Goal: Task Accomplishment & Management: Manage account settings

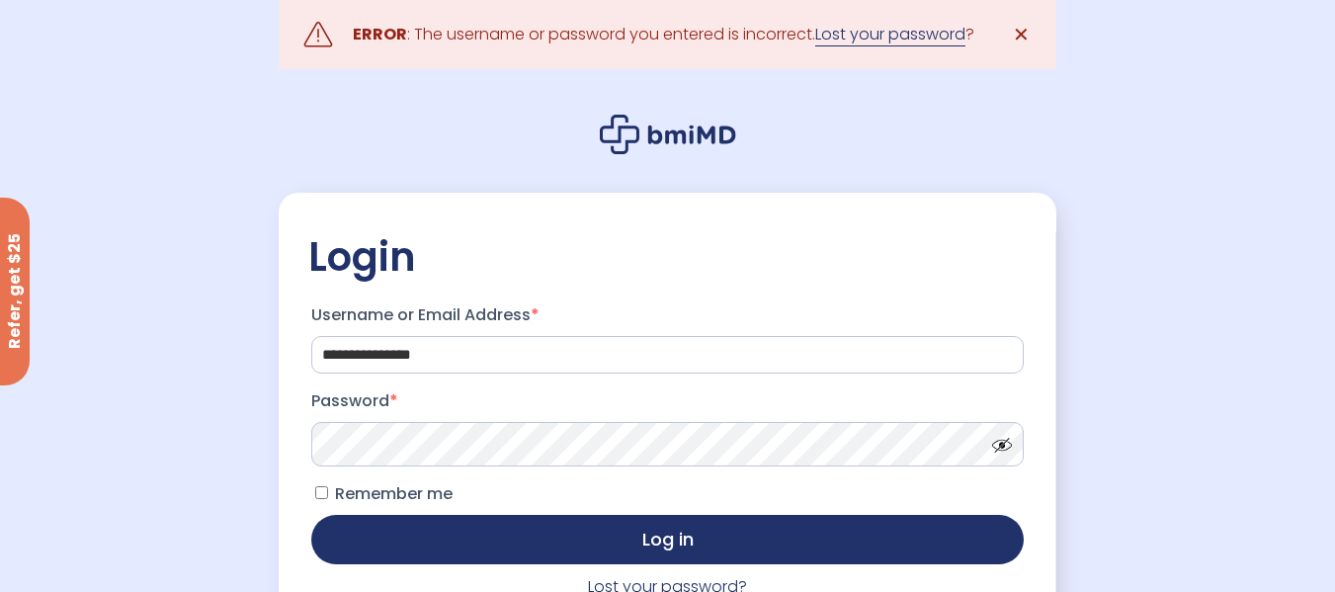
click at [902, 35] on link "Lost your password" at bounding box center [890, 35] width 150 height 24
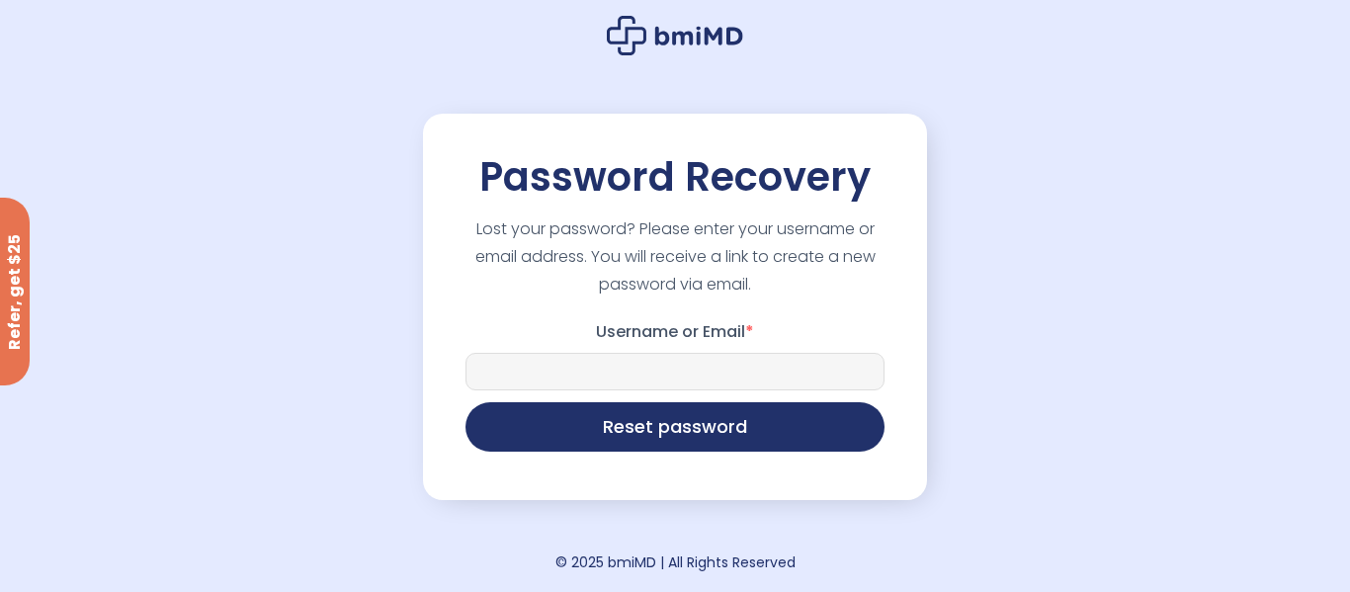
click at [548, 376] on input "Username or Email *" at bounding box center [674, 372] width 419 height 38
type input "**********"
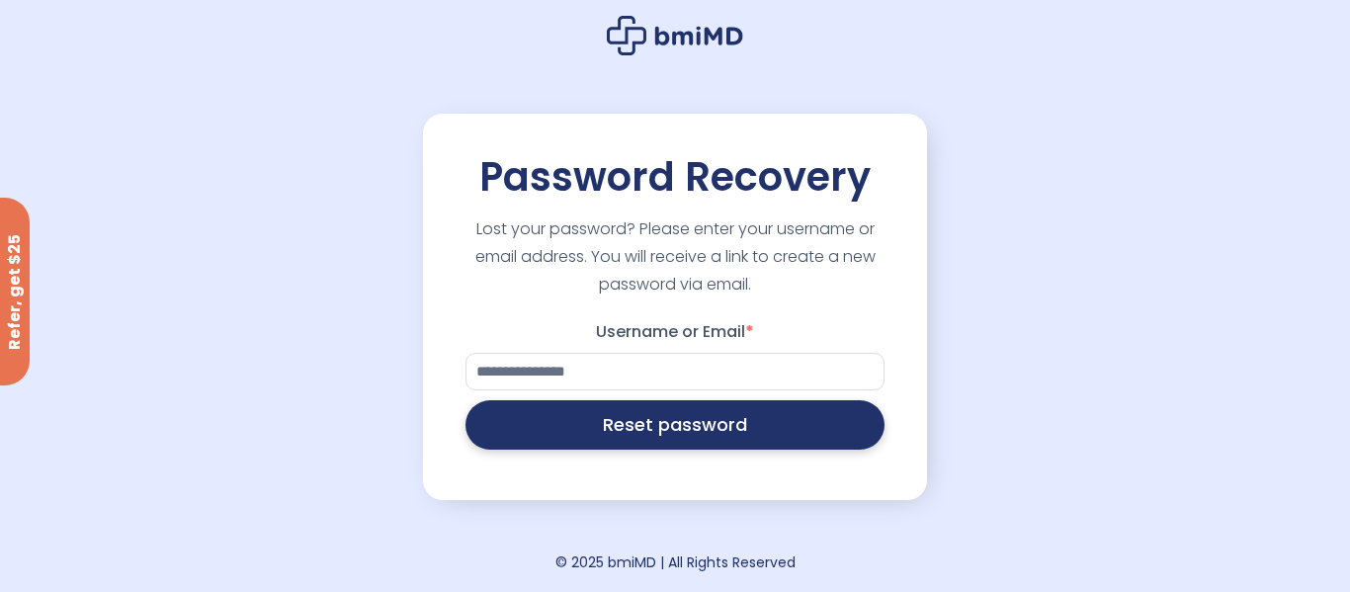
click at [711, 432] on button "Reset password" at bounding box center [674, 424] width 419 height 49
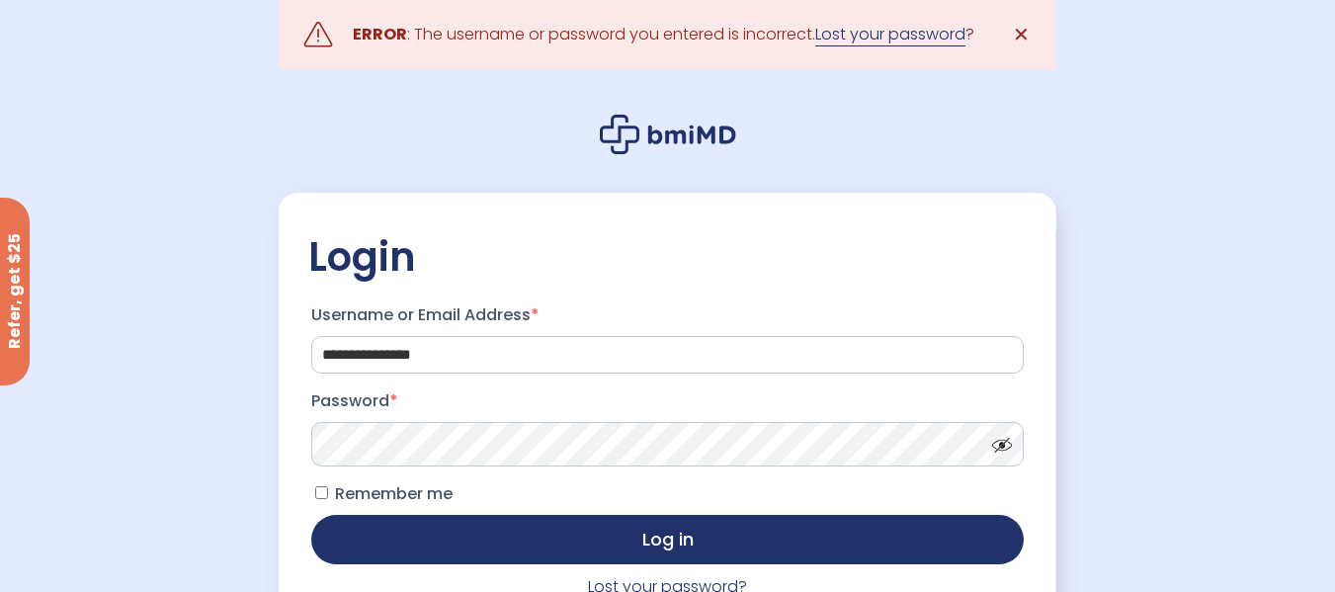
click at [904, 41] on link "Lost your password" at bounding box center [890, 35] width 150 height 24
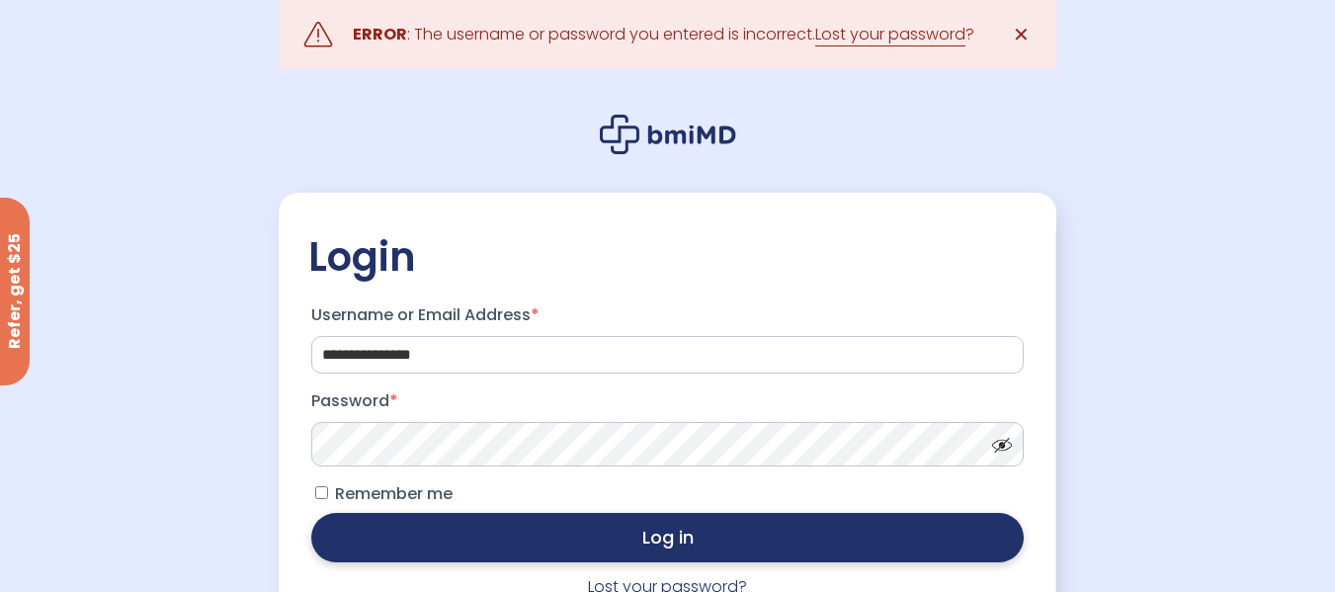
click at [677, 532] on button "Log in" at bounding box center [666, 537] width 711 height 49
click at [674, 546] on button "Log in" at bounding box center [666, 537] width 711 height 49
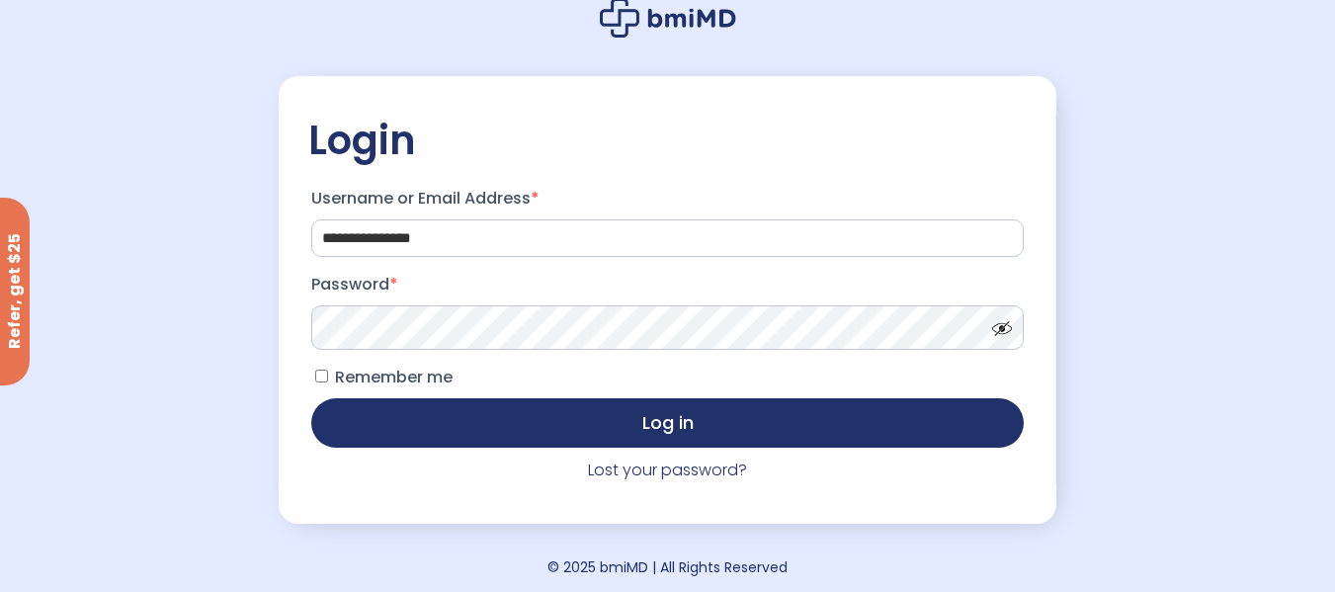
scroll to position [128, 0]
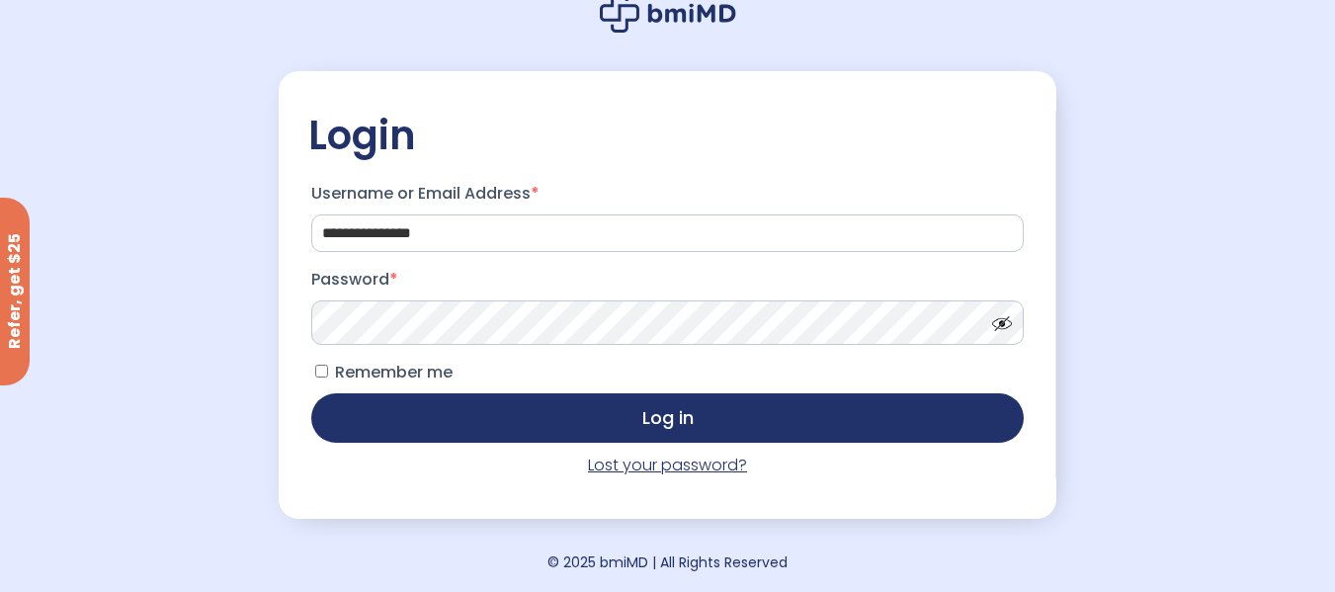
click at [666, 461] on link "Lost your password?" at bounding box center [667, 464] width 159 height 23
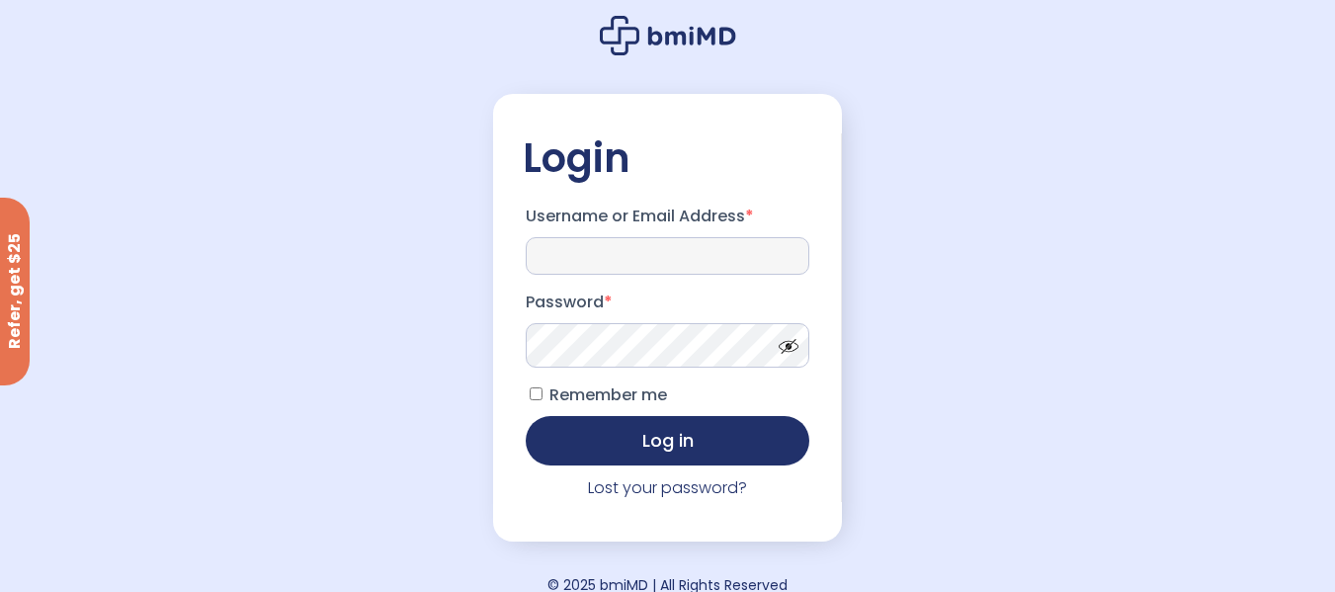
click at [768, 248] on input "Username or Email Address *" at bounding box center [668, 256] width 285 height 38
type input "**********"
click at [781, 349] on span at bounding box center [784, 341] width 30 height 15
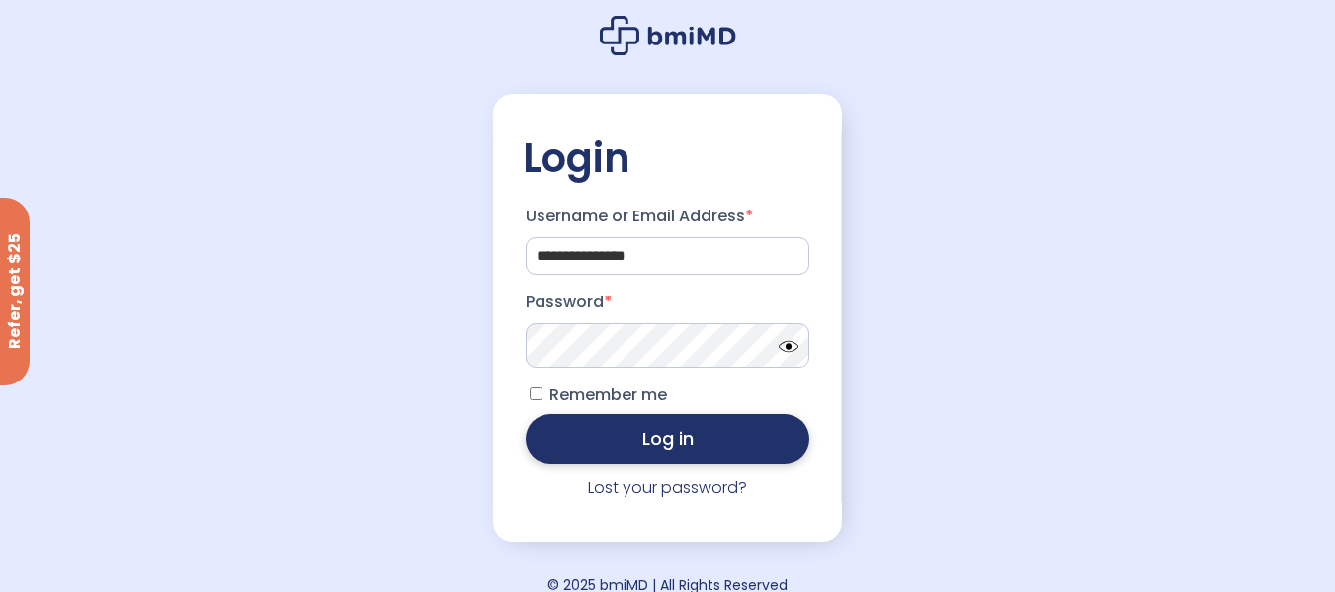
click at [645, 446] on button "Log in" at bounding box center [668, 438] width 285 height 49
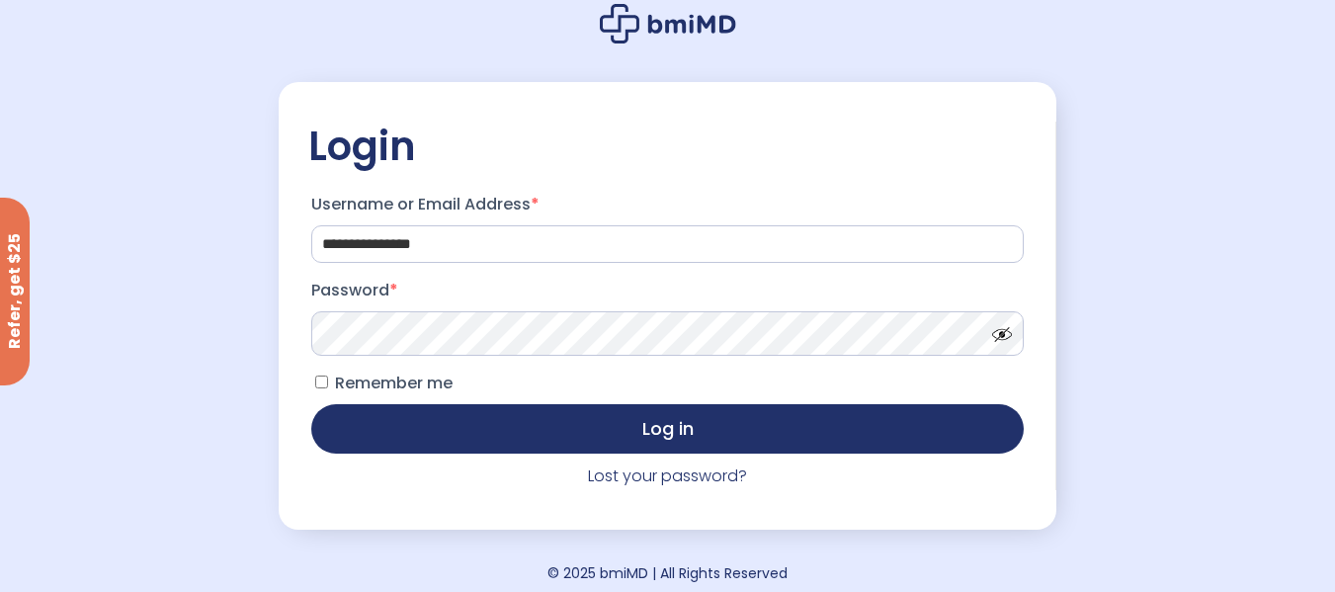
scroll to position [128, 0]
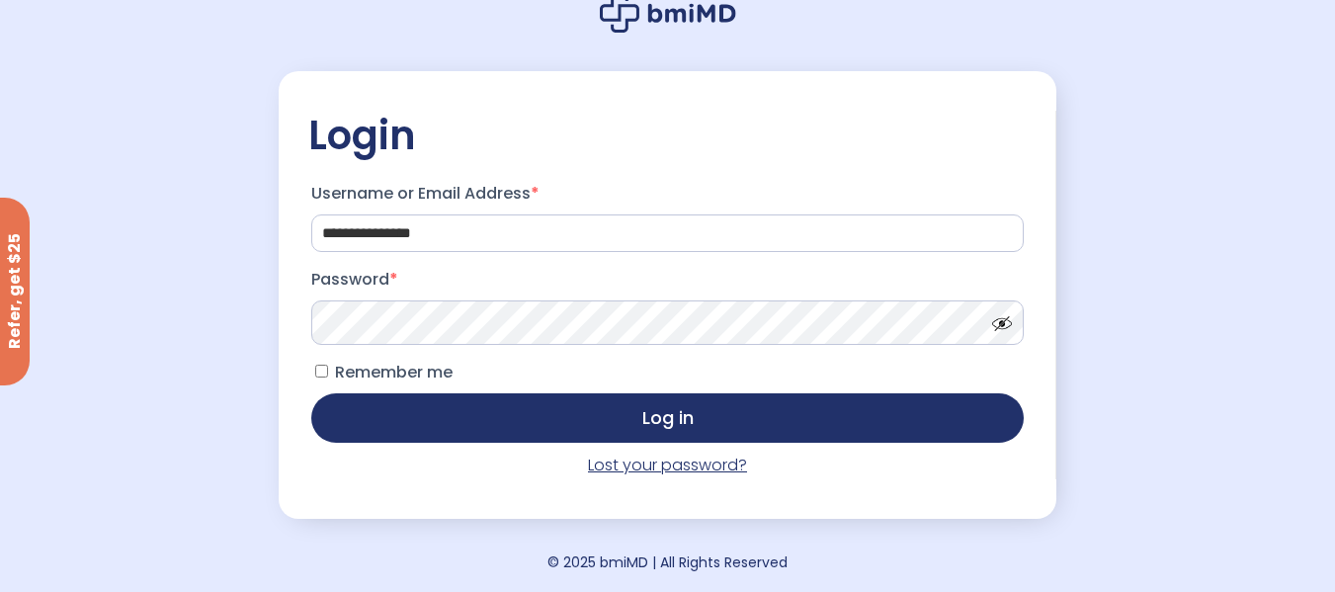
click at [702, 462] on link "Lost your password?" at bounding box center [667, 464] width 159 height 23
